Goal: Transaction & Acquisition: Purchase product/service

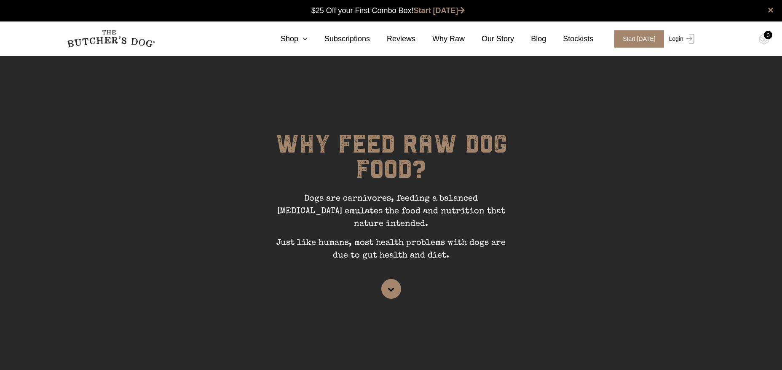
click at [680, 39] on link "Login" at bounding box center [680, 38] width 27 height 17
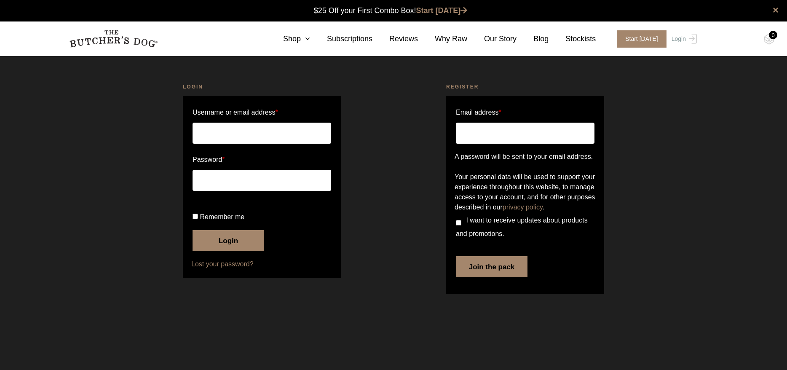
click at [268, 135] on input "Username or email address *" at bounding box center [262, 133] width 139 height 21
type input "[PERSON_NAME][EMAIL_ADDRESS][DOMAIN_NAME]"
click at [232, 251] on button "Login" at bounding box center [229, 240] width 72 height 21
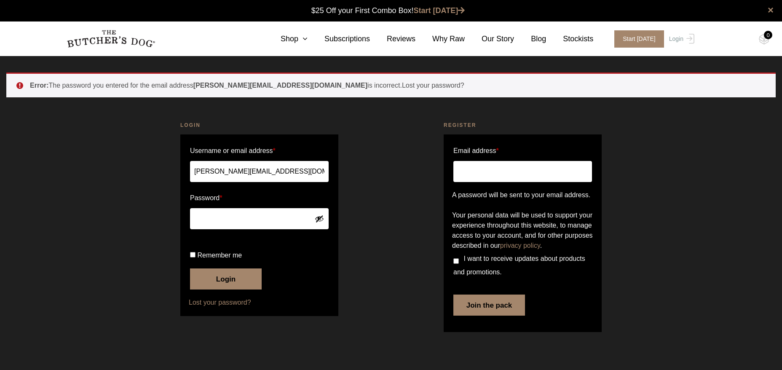
click at [190, 268] on button "Login" at bounding box center [226, 278] width 72 height 21
click at [321, 217] on button "Show password" at bounding box center [319, 218] width 9 height 9
click at [238, 289] on button "Login" at bounding box center [226, 278] width 72 height 21
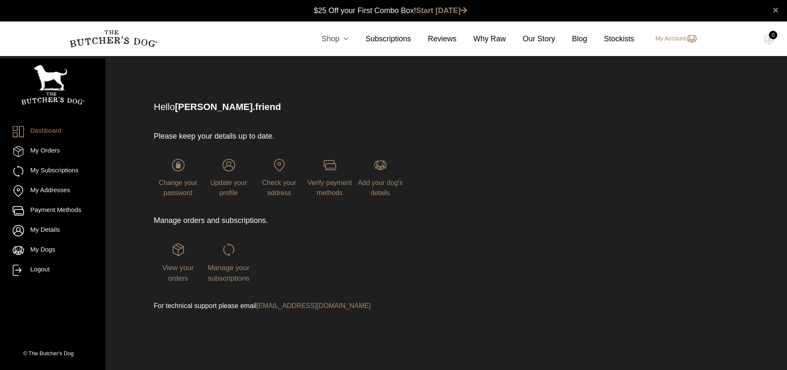
click at [330, 41] on link "Shop" at bounding box center [327, 38] width 44 height 11
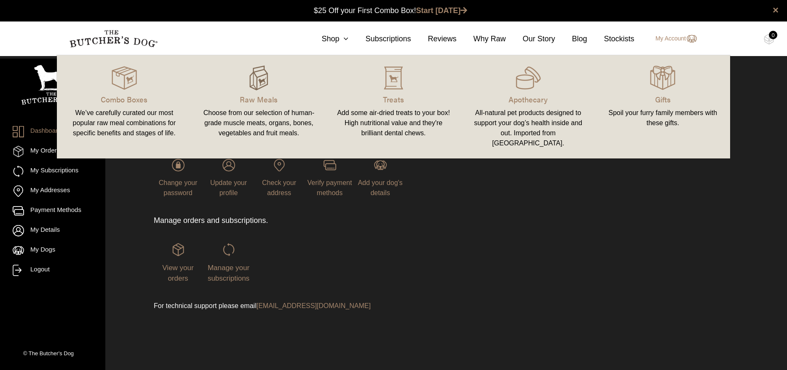
click at [263, 89] on img at bounding box center [258, 77] width 25 height 25
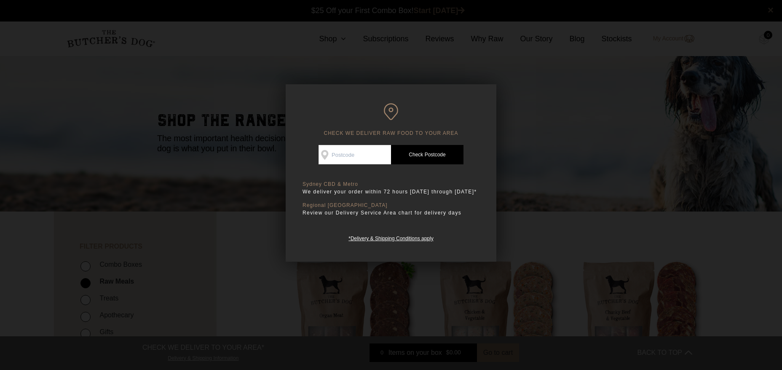
click at [348, 154] on input "Check Availability At" at bounding box center [355, 154] width 72 height 19
type input "2026"
click at [434, 155] on link "Check Postcode" at bounding box center [427, 154] width 72 height 19
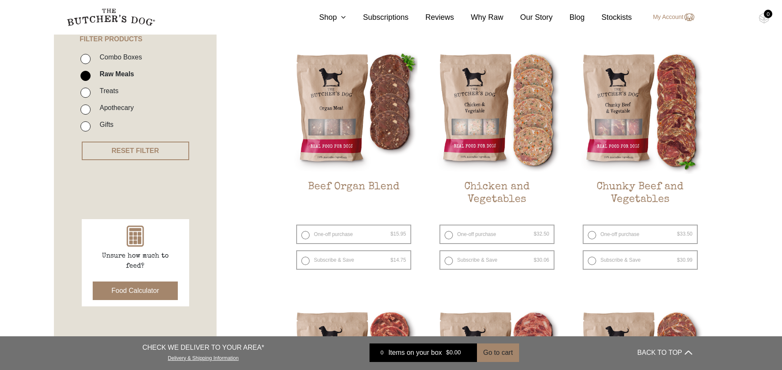
scroll to position [251, 0]
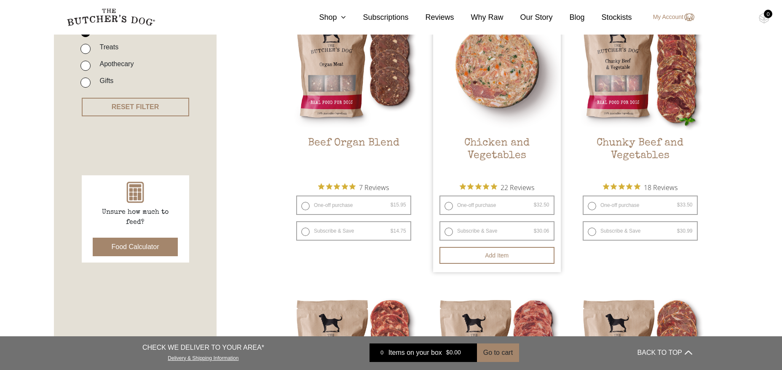
click at [450, 206] on label "One-off purchase $ 32.50 — or subscribe and save 7.5%" at bounding box center [496, 205] width 115 height 19
radio input "true"
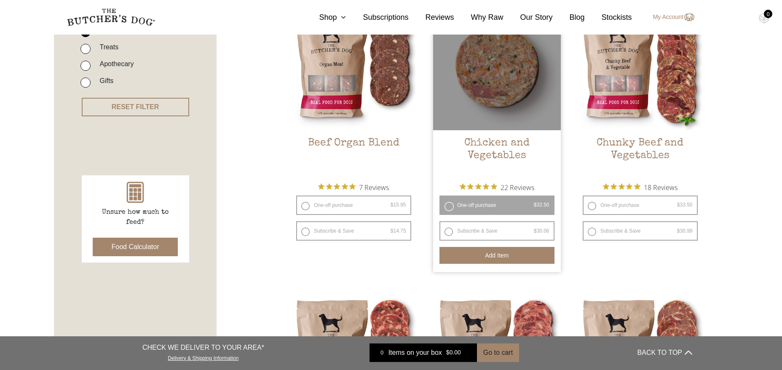
click at [505, 258] on button "Add item" at bounding box center [496, 255] width 115 height 17
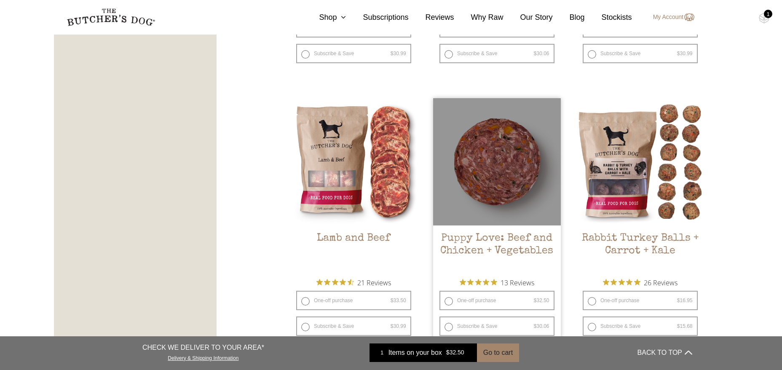
scroll to position [811, 0]
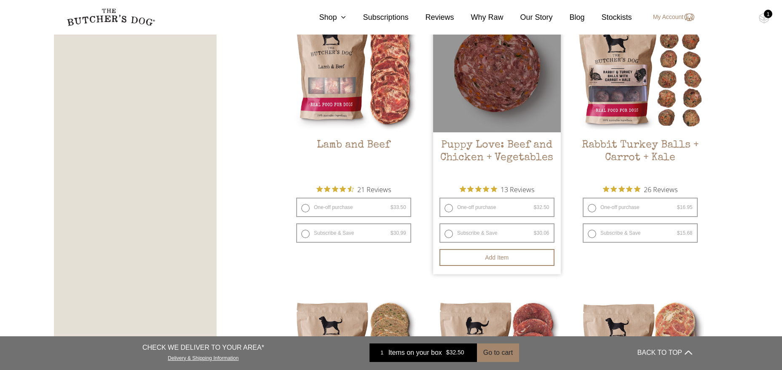
click at [447, 206] on label "One-off purchase $ 32.50 — or subscribe and save 7.5%" at bounding box center [496, 207] width 115 height 19
radio input "true"
radio input "false"
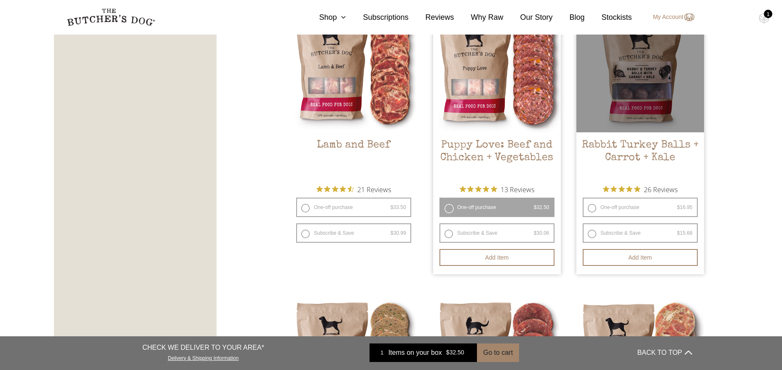
click at [589, 209] on label "One-off purchase $ 16.95 — or subscribe and save 7.5%" at bounding box center [640, 207] width 115 height 19
radio input "true"
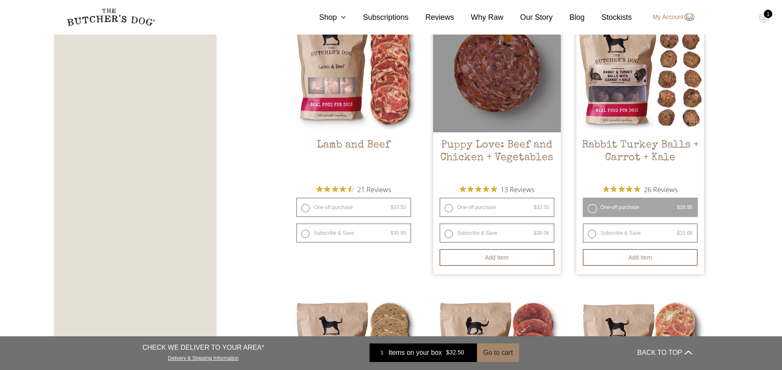
click at [450, 209] on label "One-off purchase $ 32.50 — or subscribe and save 7.5%" at bounding box center [496, 207] width 115 height 19
radio input "true"
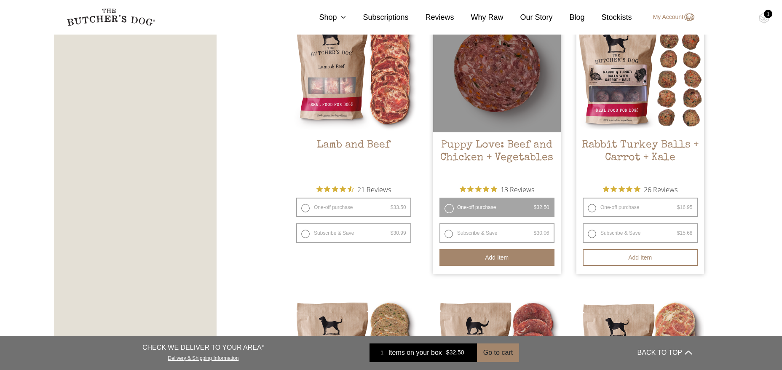
click at [486, 258] on button "Add item" at bounding box center [496, 257] width 115 height 17
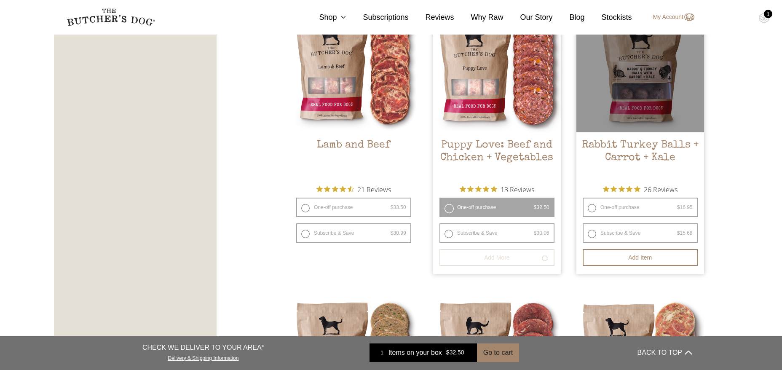
click at [592, 208] on label "One-off purchase $ 16.95 — or subscribe and save 7.5%" at bounding box center [640, 207] width 115 height 19
radio input "true"
radio input "false"
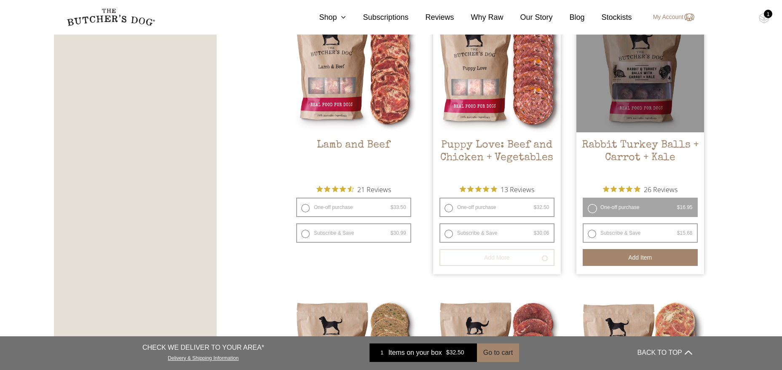
click at [617, 257] on button "Add item" at bounding box center [640, 257] width 115 height 17
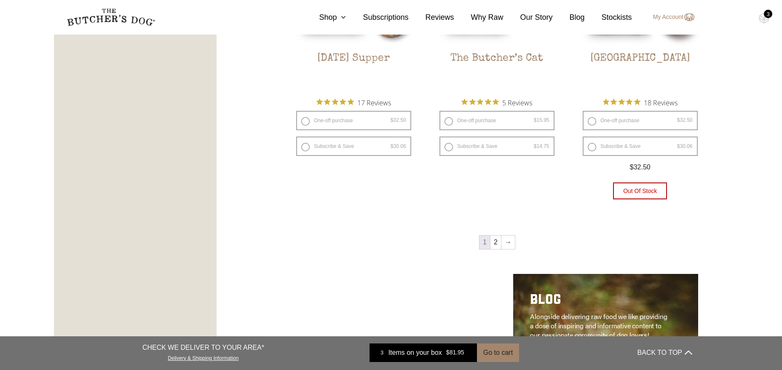
scroll to position [1188, 0]
click at [497, 237] on link "2" at bounding box center [495, 241] width 11 height 13
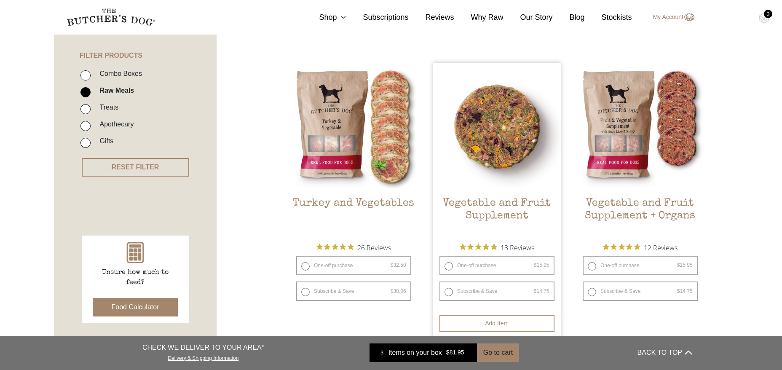
scroll to position [190, 0]
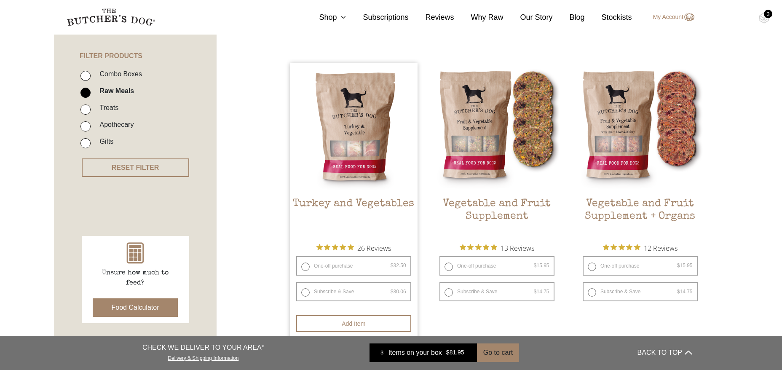
click at [302, 265] on label "One-off purchase $ 32.50 — or subscribe and save 7.5%" at bounding box center [353, 265] width 115 height 19
radio input "true"
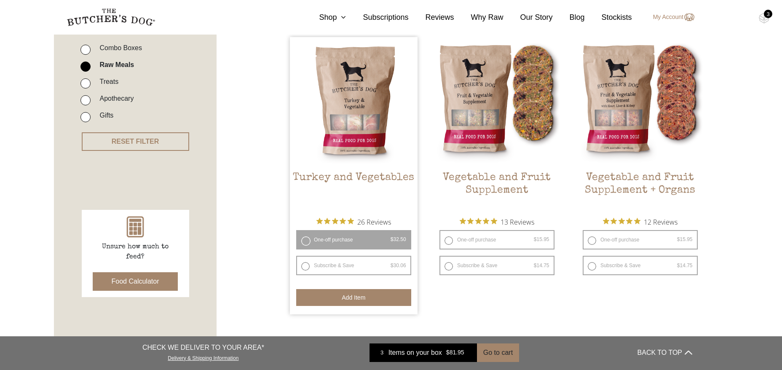
scroll to position [247, 0]
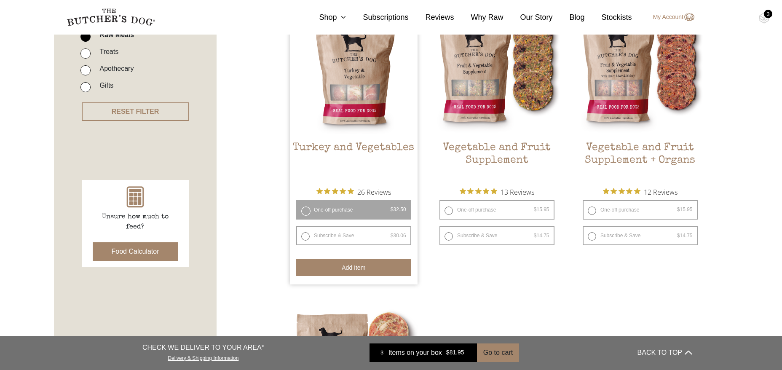
click at [367, 267] on button "Add item" at bounding box center [353, 267] width 115 height 17
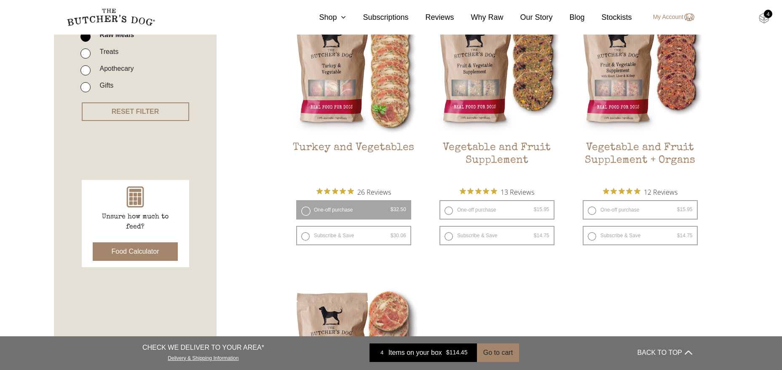
click at [767, 20] on img at bounding box center [764, 18] width 11 height 11
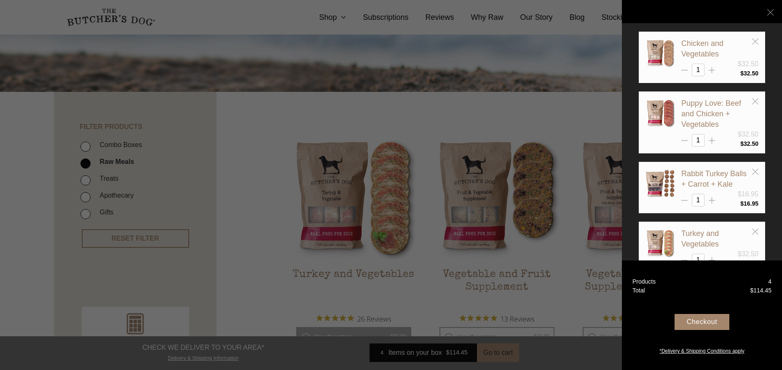
scroll to position [206, 0]
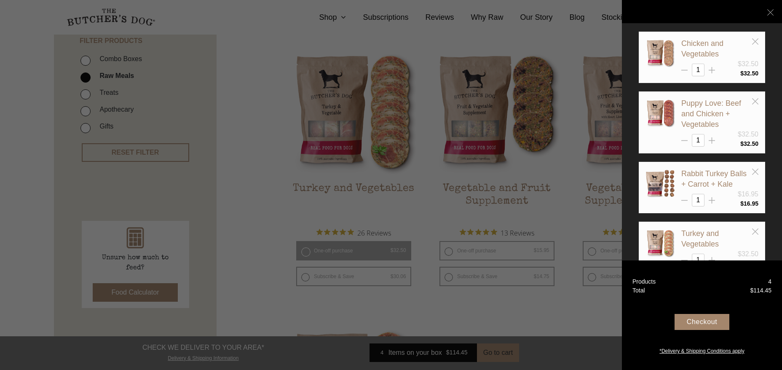
click at [699, 320] on div "Checkout" at bounding box center [702, 322] width 55 height 16
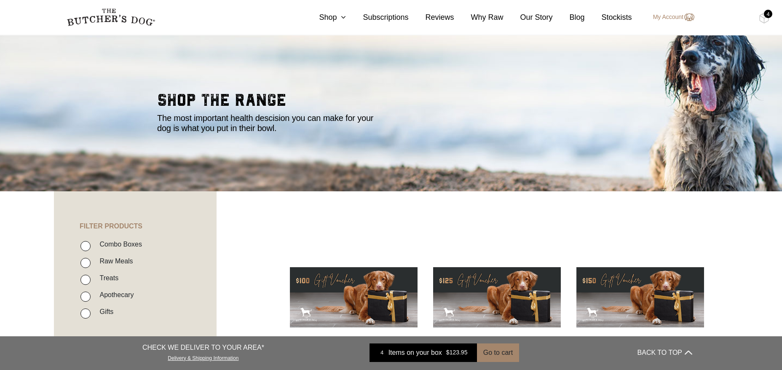
scroll to position [127, 0]
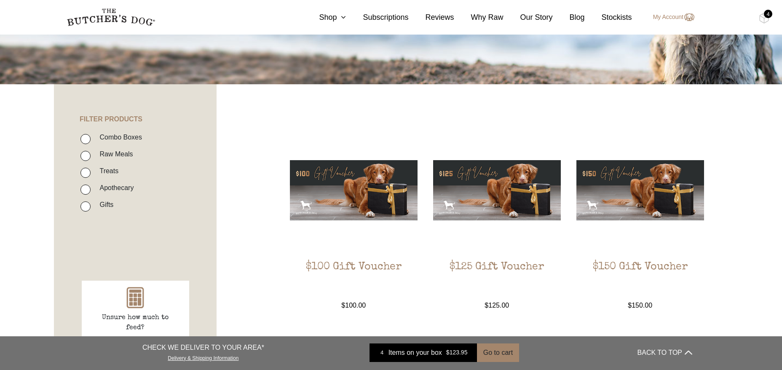
click at [88, 156] on input "Raw Meals" at bounding box center [85, 156] width 10 height 10
checkbox input "true"
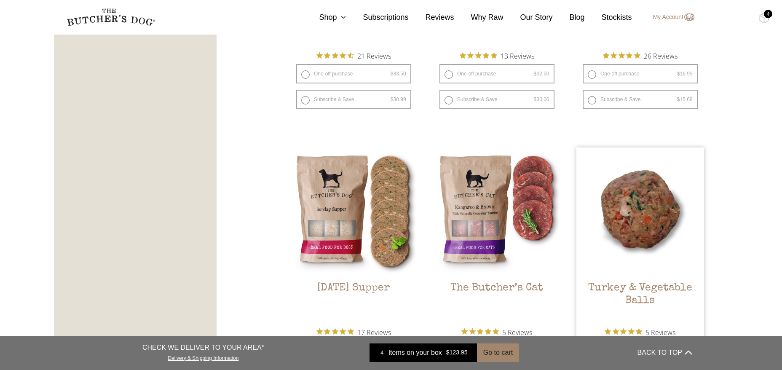
scroll to position [1030, 0]
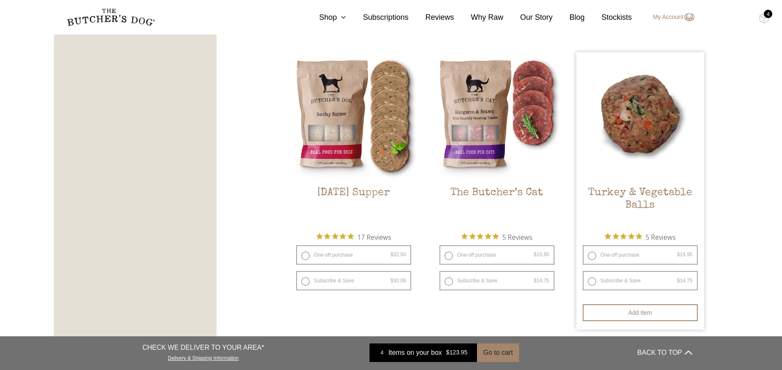
click at [590, 254] on label "One-off purchase $ 15.95 — or subscribe and save 7.5%" at bounding box center [640, 254] width 115 height 19
radio input "true"
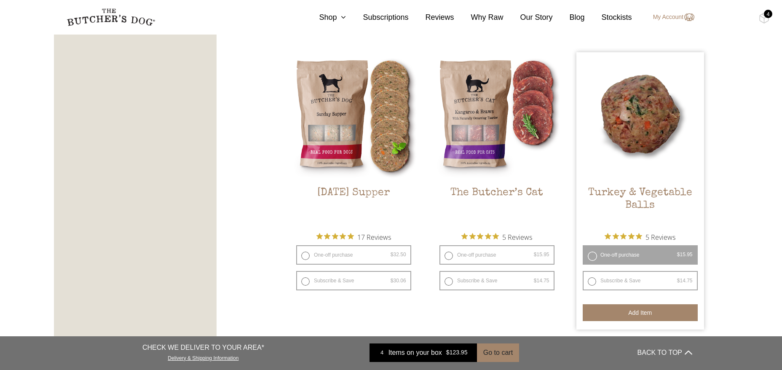
click at [661, 314] on button "Add item" at bounding box center [640, 312] width 115 height 17
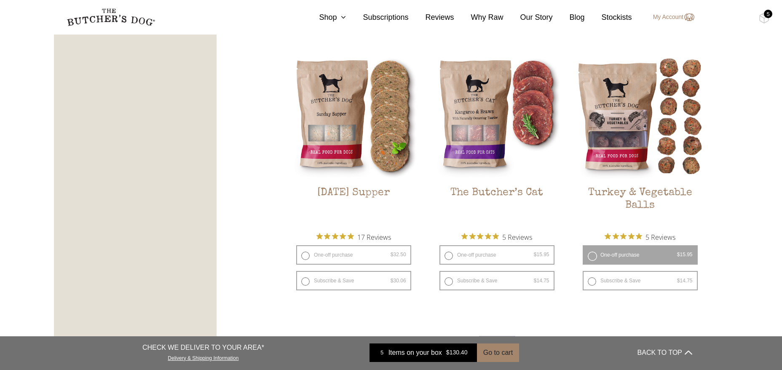
click at [768, 13] on div "5" at bounding box center [768, 14] width 8 height 8
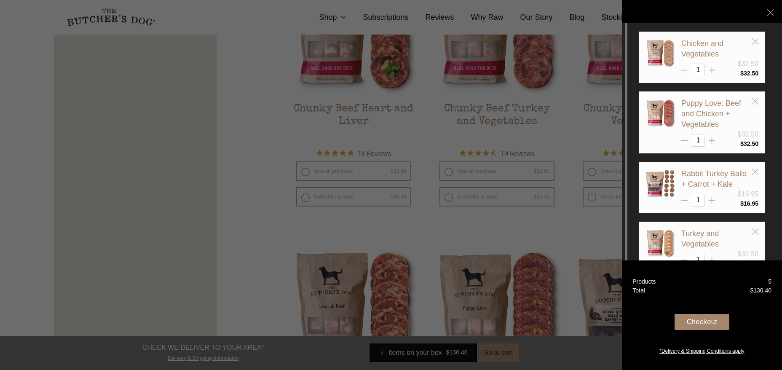
scroll to position [0, 0]
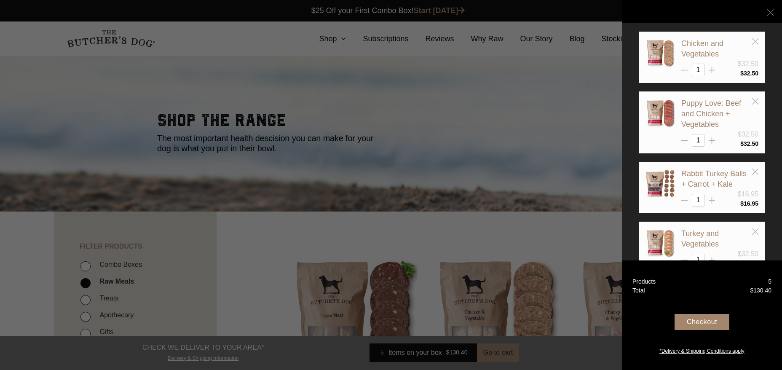
click at [773, 13] on icon at bounding box center [770, 12] width 6 height 6
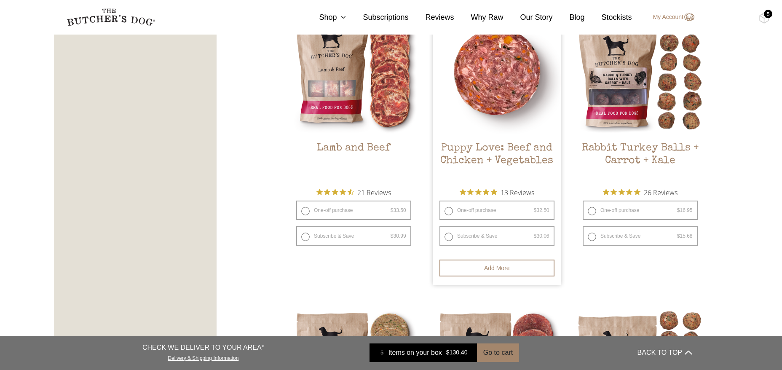
scroll to position [799, 0]
drag, startPoint x: 449, startPoint y: 209, endPoint x: 456, endPoint y: 215, distance: 8.7
click at [449, 209] on label "One-off purchase $ 32.50 — or subscribe and save 7.5%" at bounding box center [496, 209] width 115 height 19
radio input "true"
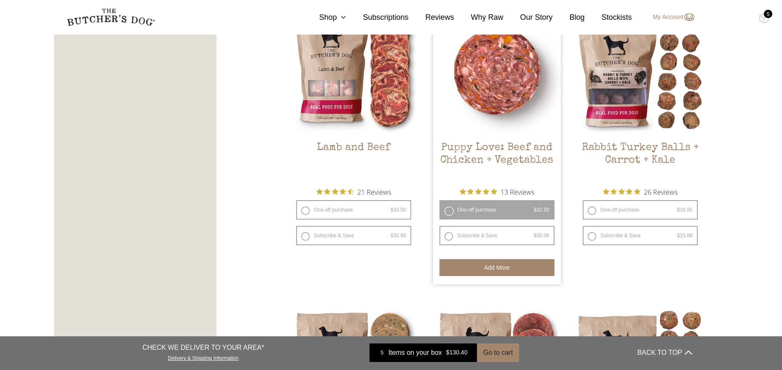
click at [492, 269] on button "Add more" at bounding box center [496, 267] width 115 height 17
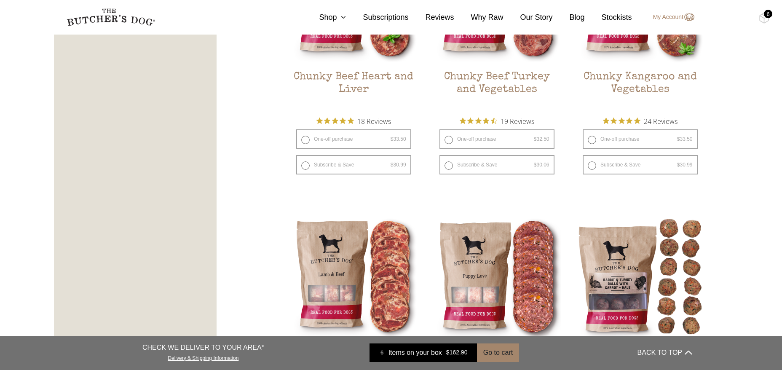
scroll to position [0, 0]
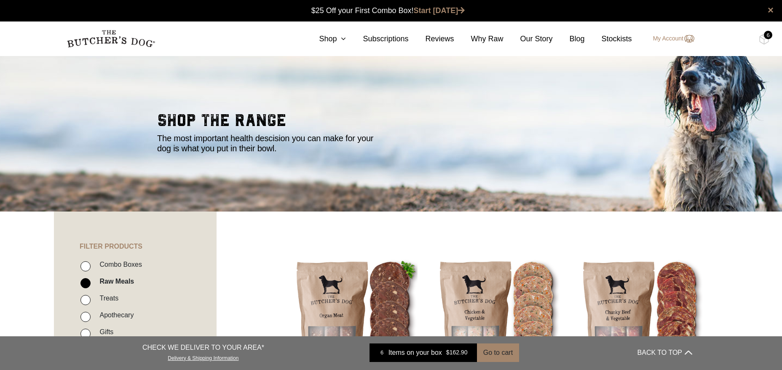
click at [763, 24] on section "0 Shop Combo Boxes Raw Meals Treats Gifts" at bounding box center [391, 38] width 782 height 35
click at [766, 31] on div "6" at bounding box center [768, 35] width 8 height 8
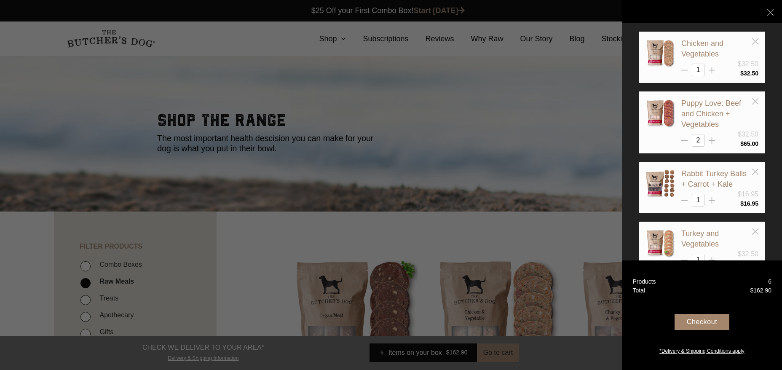
scroll to position [1, 0]
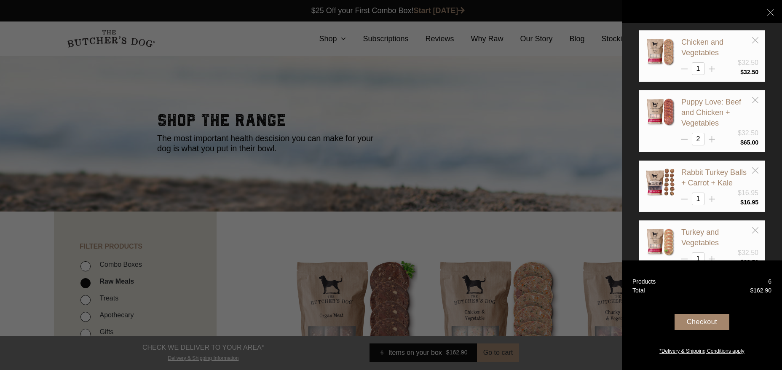
click at [698, 317] on div "Checkout" at bounding box center [702, 322] width 55 height 16
